Goal: Navigation & Orientation: Find specific page/section

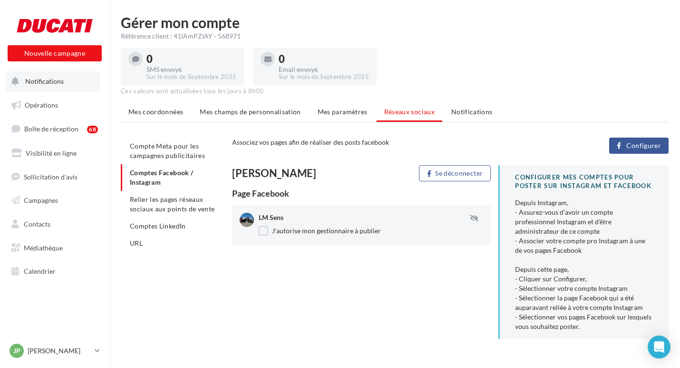
click at [45, 84] on span "Notifications" at bounding box center [44, 81] width 39 height 8
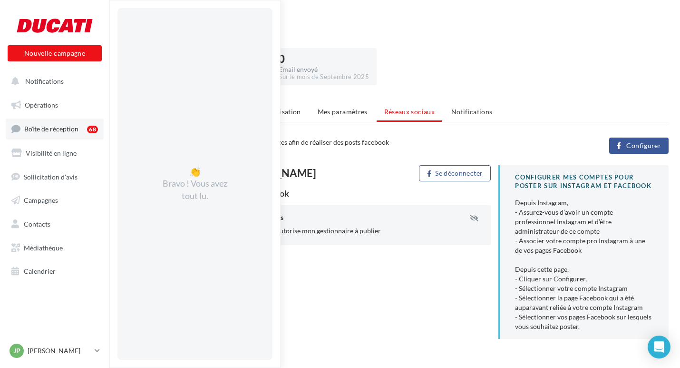
click at [55, 132] on span "Boîte de réception" at bounding box center [51, 129] width 54 height 8
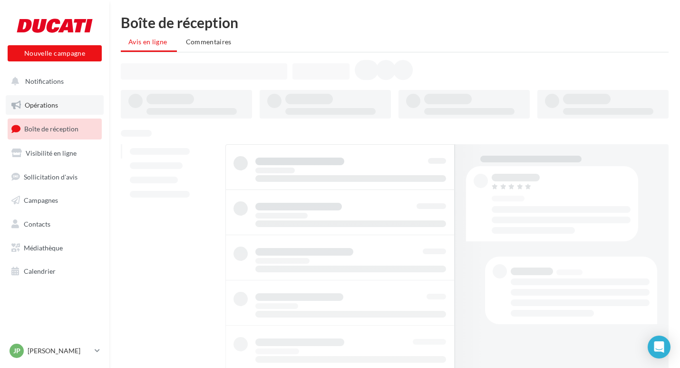
click at [49, 102] on span "Opérations" at bounding box center [41, 105] width 33 height 8
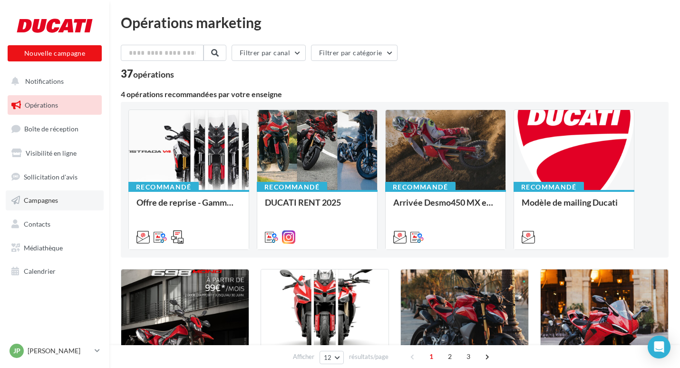
click at [42, 202] on span "Campagnes" at bounding box center [41, 200] width 34 height 8
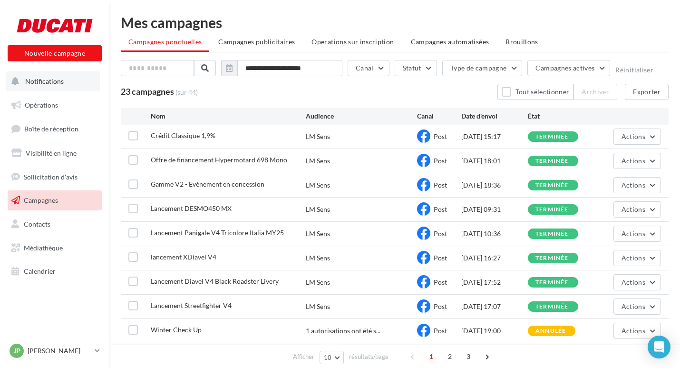
click at [36, 82] on span "Notifications" at bounding box center [44, 81] width 39 height 8
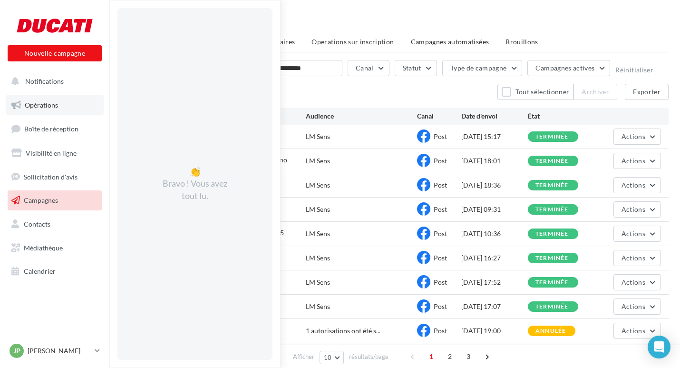
click at [31, 102] on span "Opérations" at bounding box center [41, 105] width 33 height 8
